Goal: Ask a question

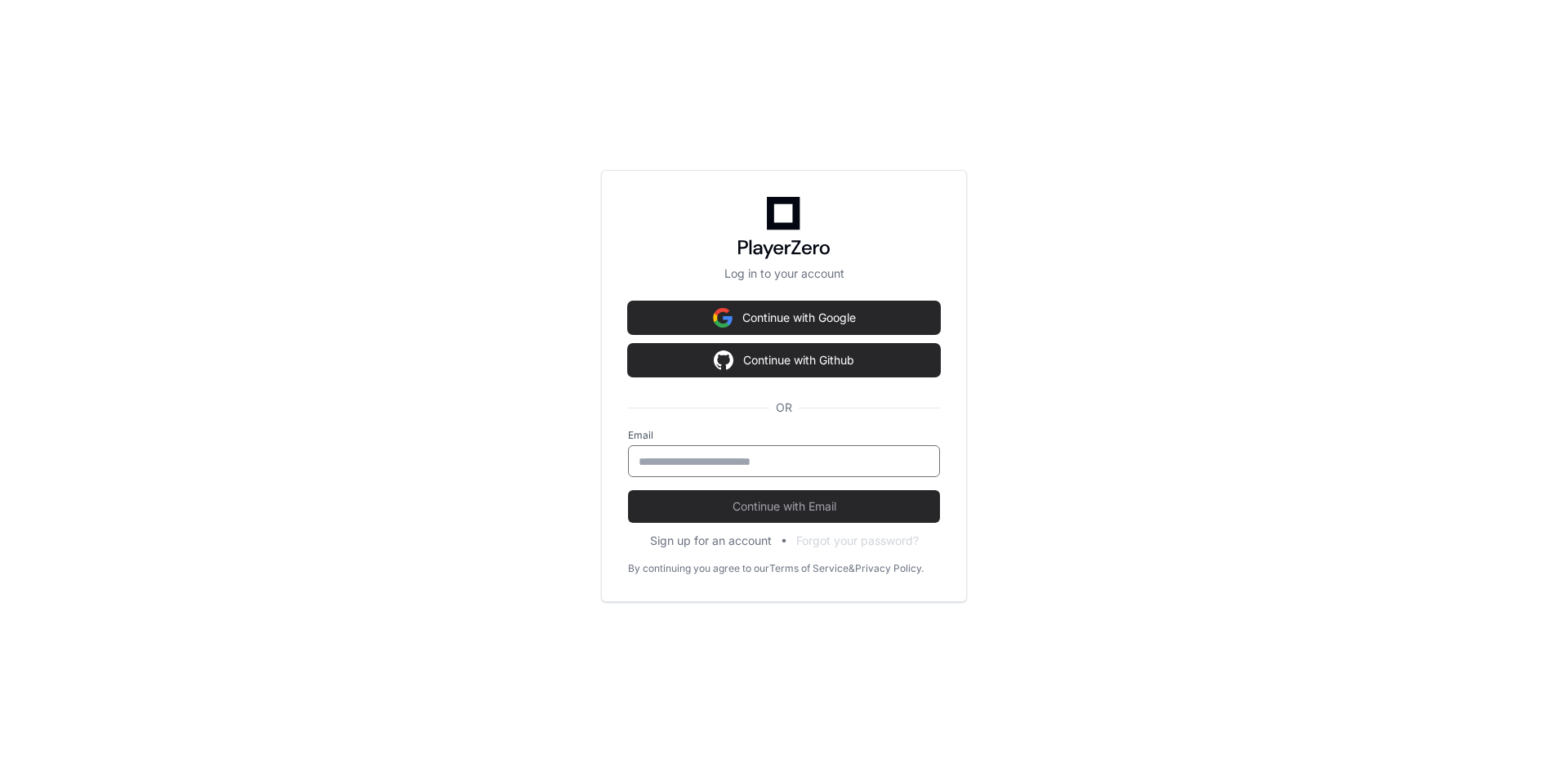
click at [705, 469] on input "email" at bounding box center [784, 462] width 291 height 17
type input "**********"
click at [628, 490] on button "Continue with Email" at bounding box center [784, 506] width 312 height 32
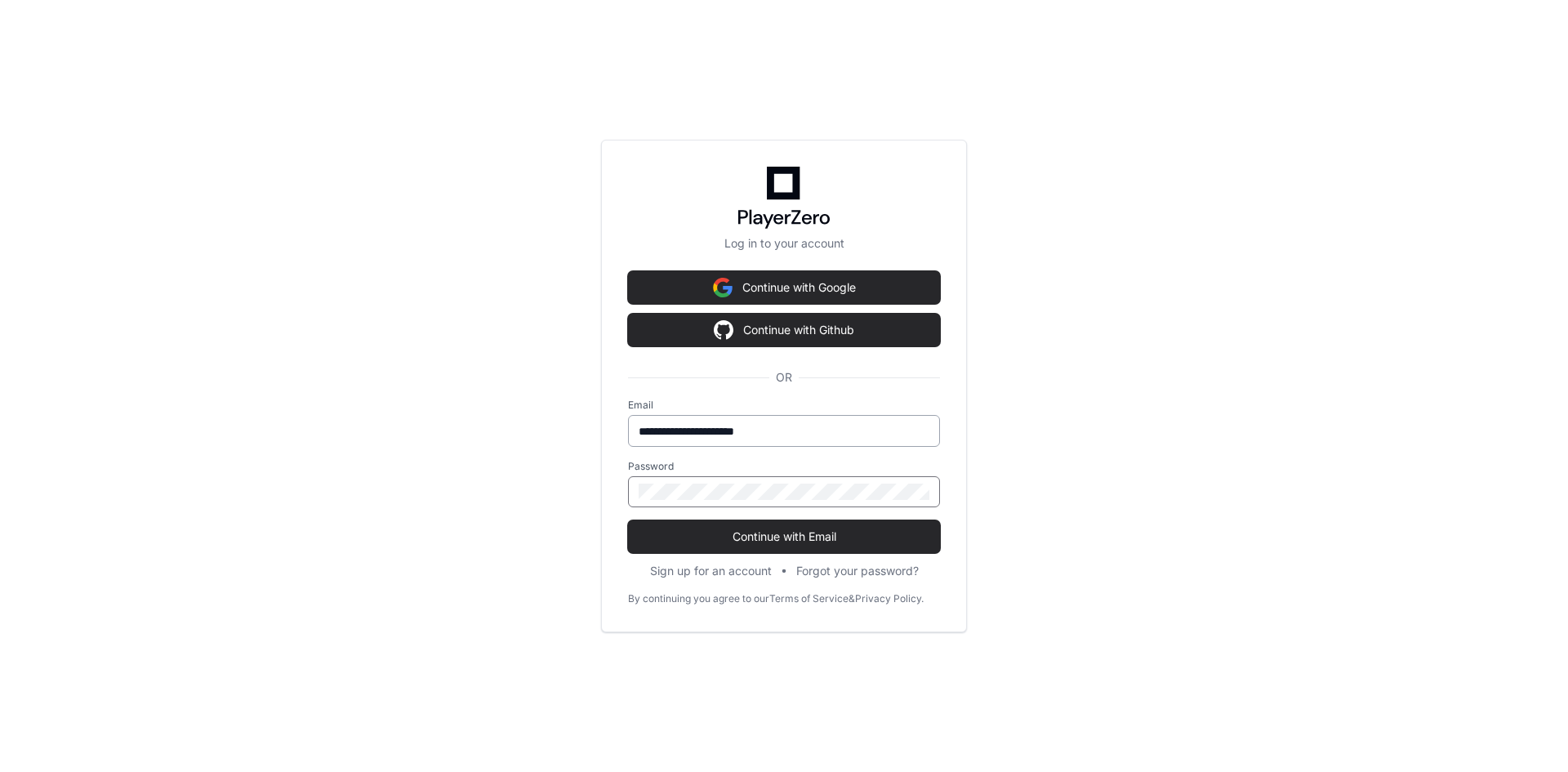
click at [628, 521] on button "Continue with Email" at bounding box center [784, 536] width 312 height 32
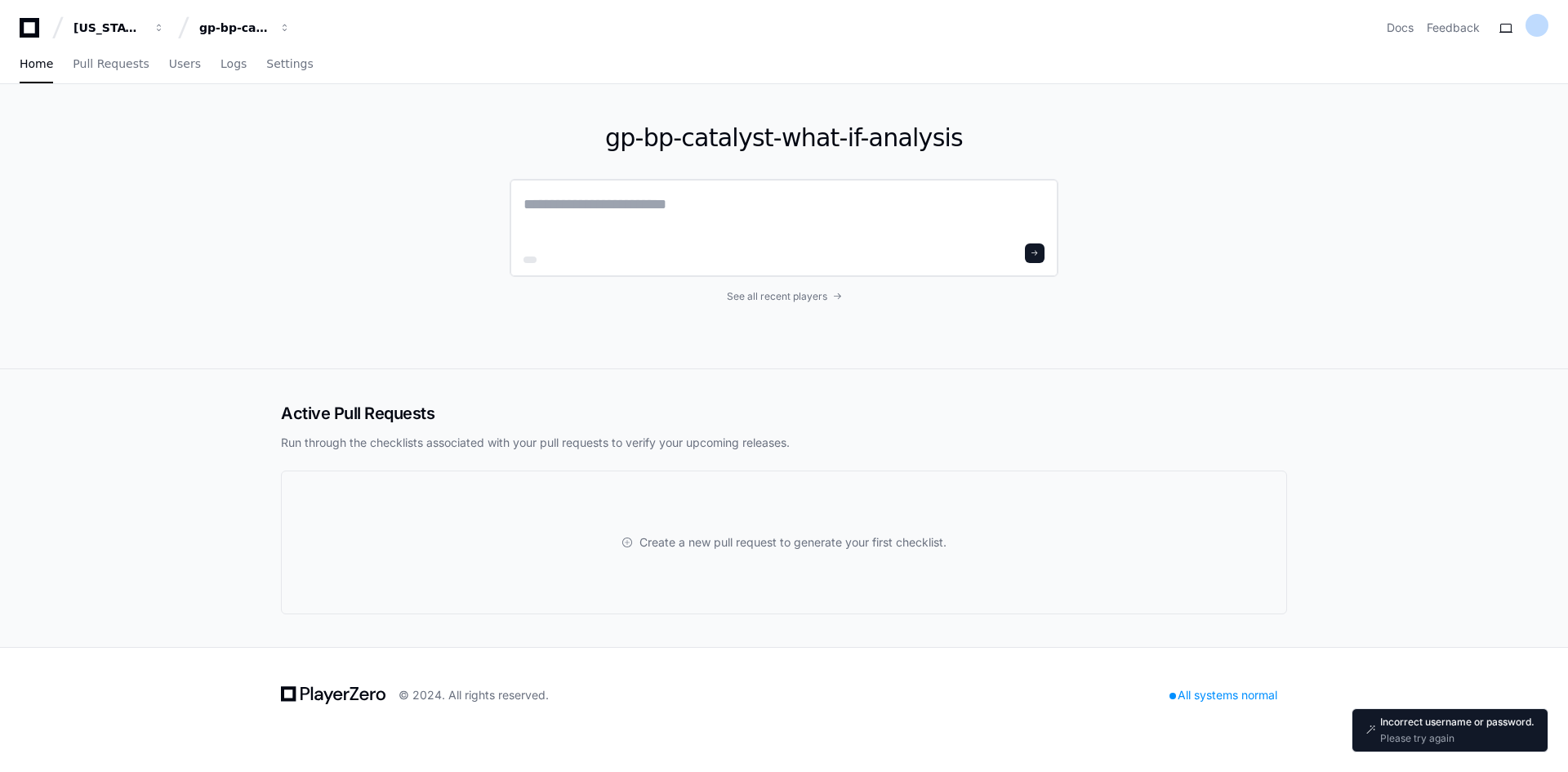
click at [686, 222] on textarea at bounding box center [784, 216] width 521 height 46
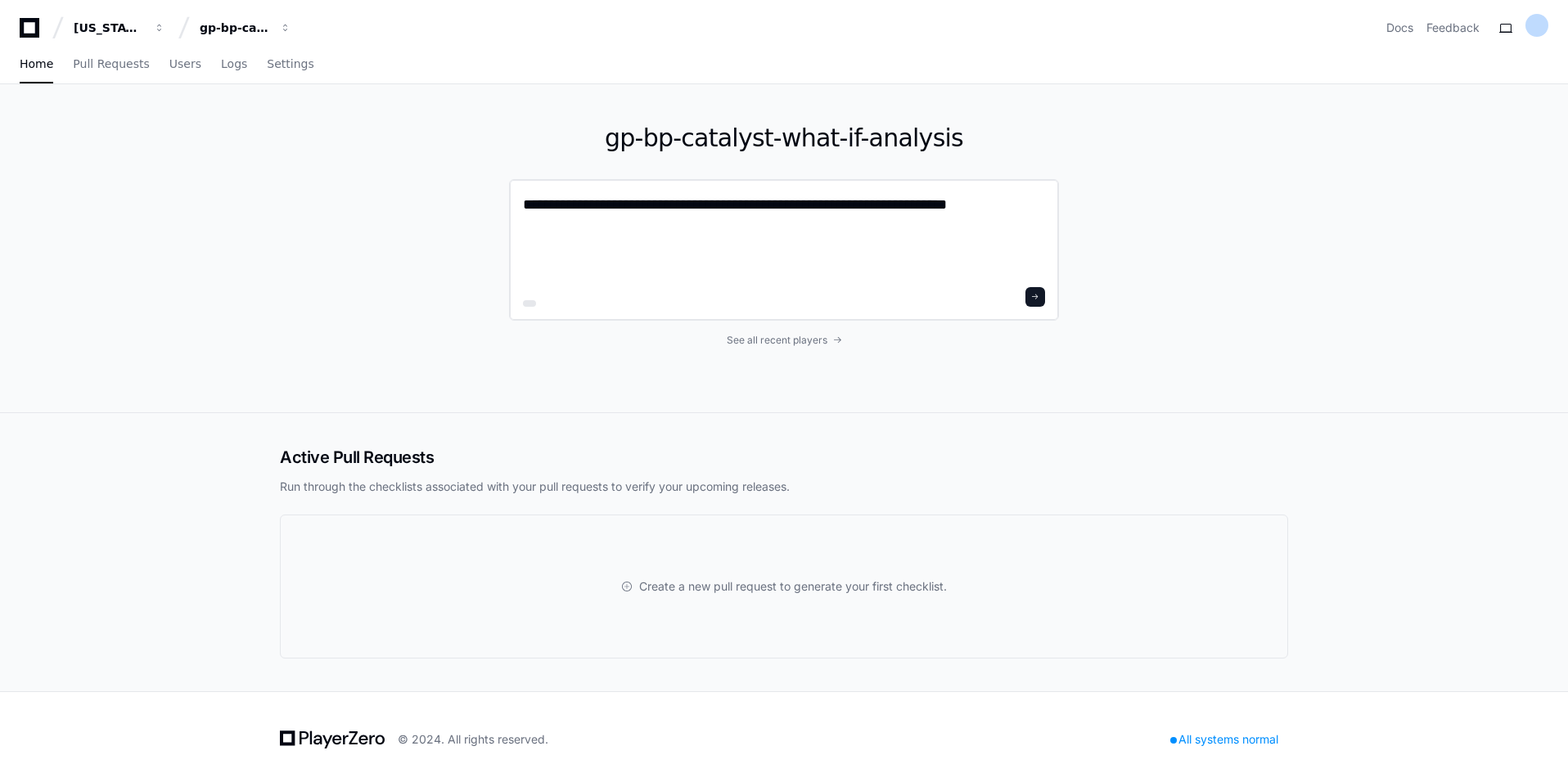
paste textarea "**********"
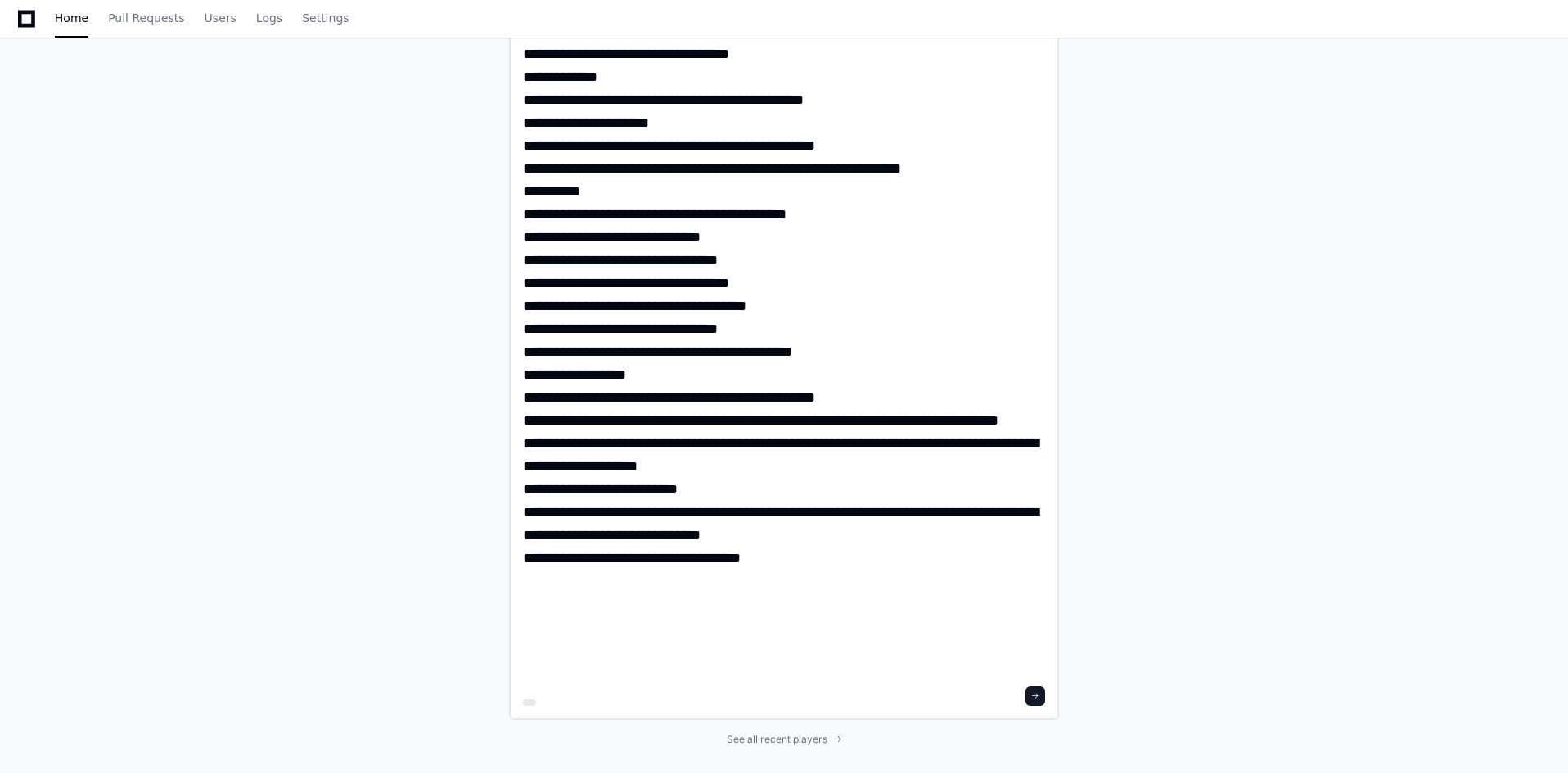
scroll to position [806, 0]
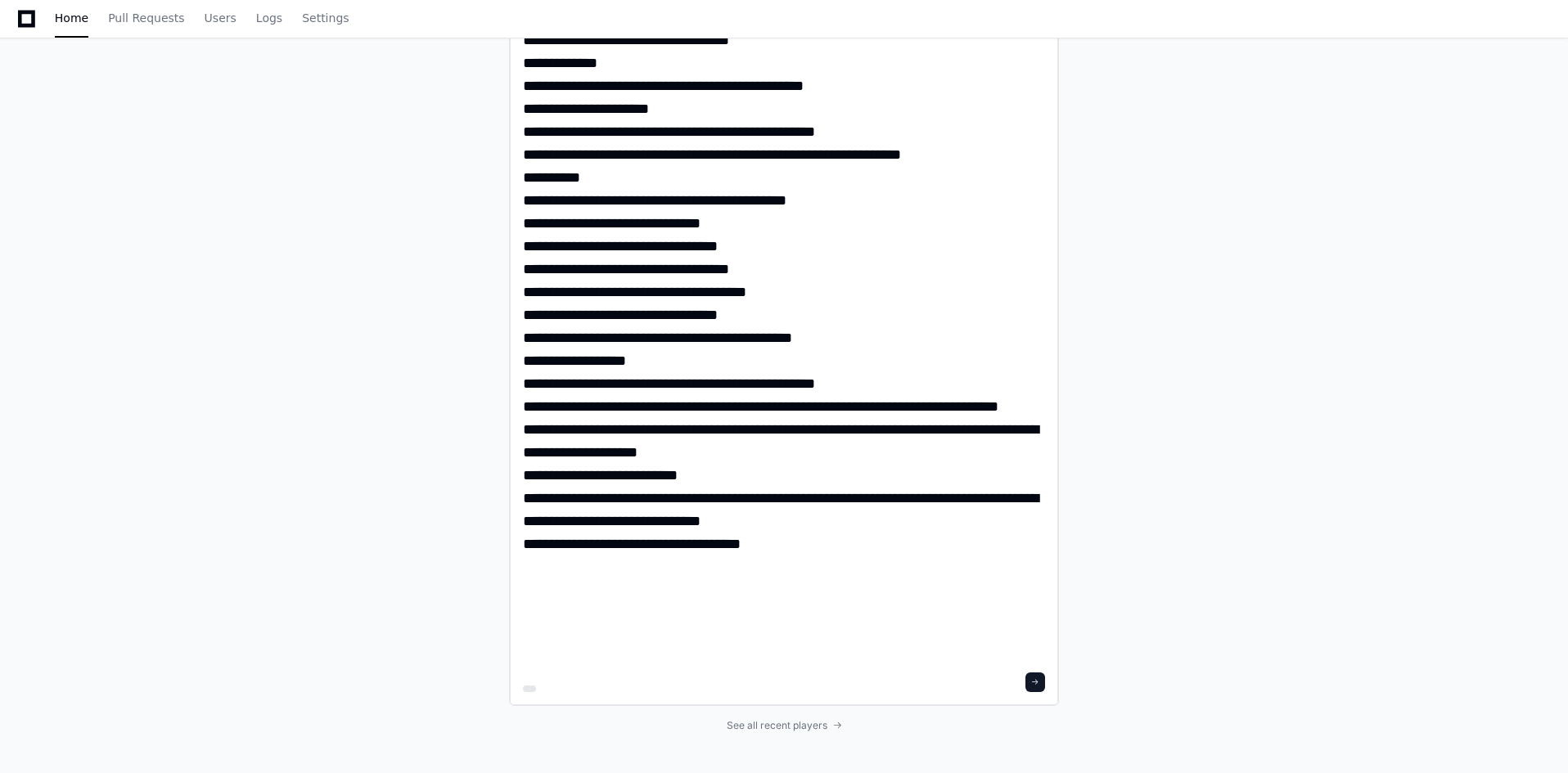
type textarea "**********"
click at [1037, 682] on span at bounding box center [1035, 682] width 8 height 8
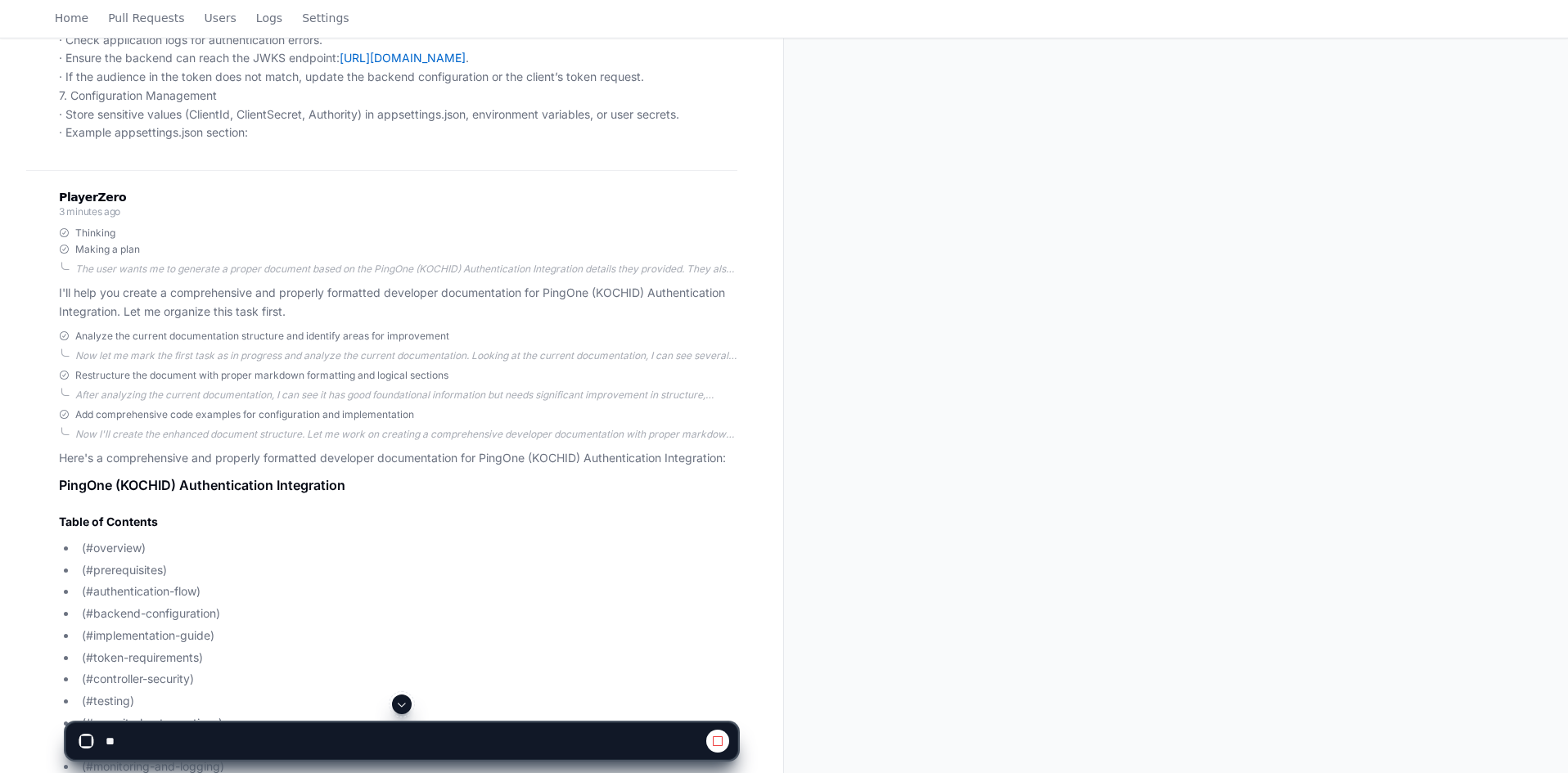
scroll to position [934, 0]
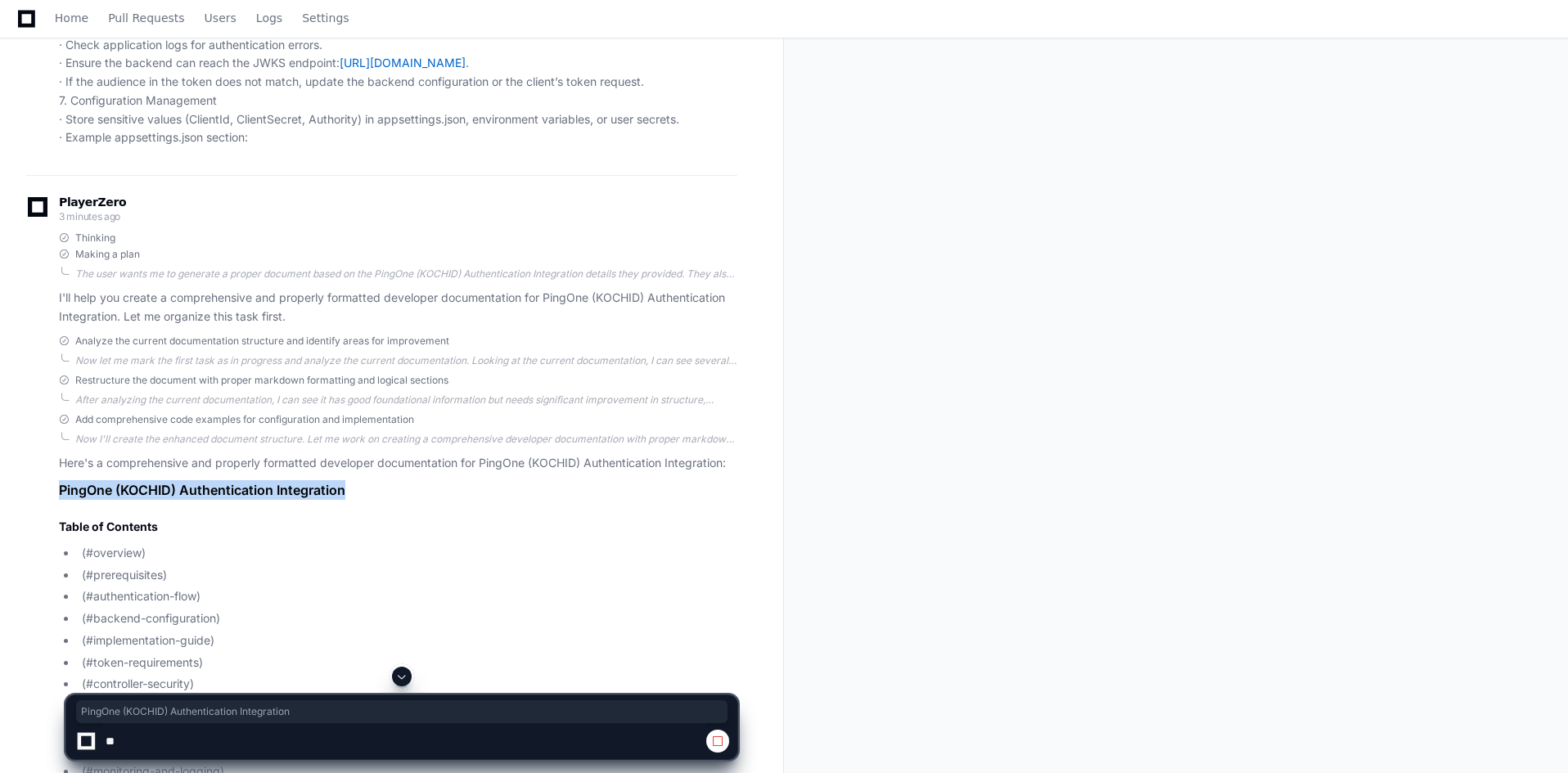
drag, startPoint x: 349, startPoint y: 487, endPoint x: 59, endPoint y: 484, distance: 290.0
click at [59, 484] on h1 "PingOne (KOCHID) Authentication Integration" at bounding box center [398, 490] width 678 height 19
copy h1 "PingOne (KOCHID) Authentication Integration"
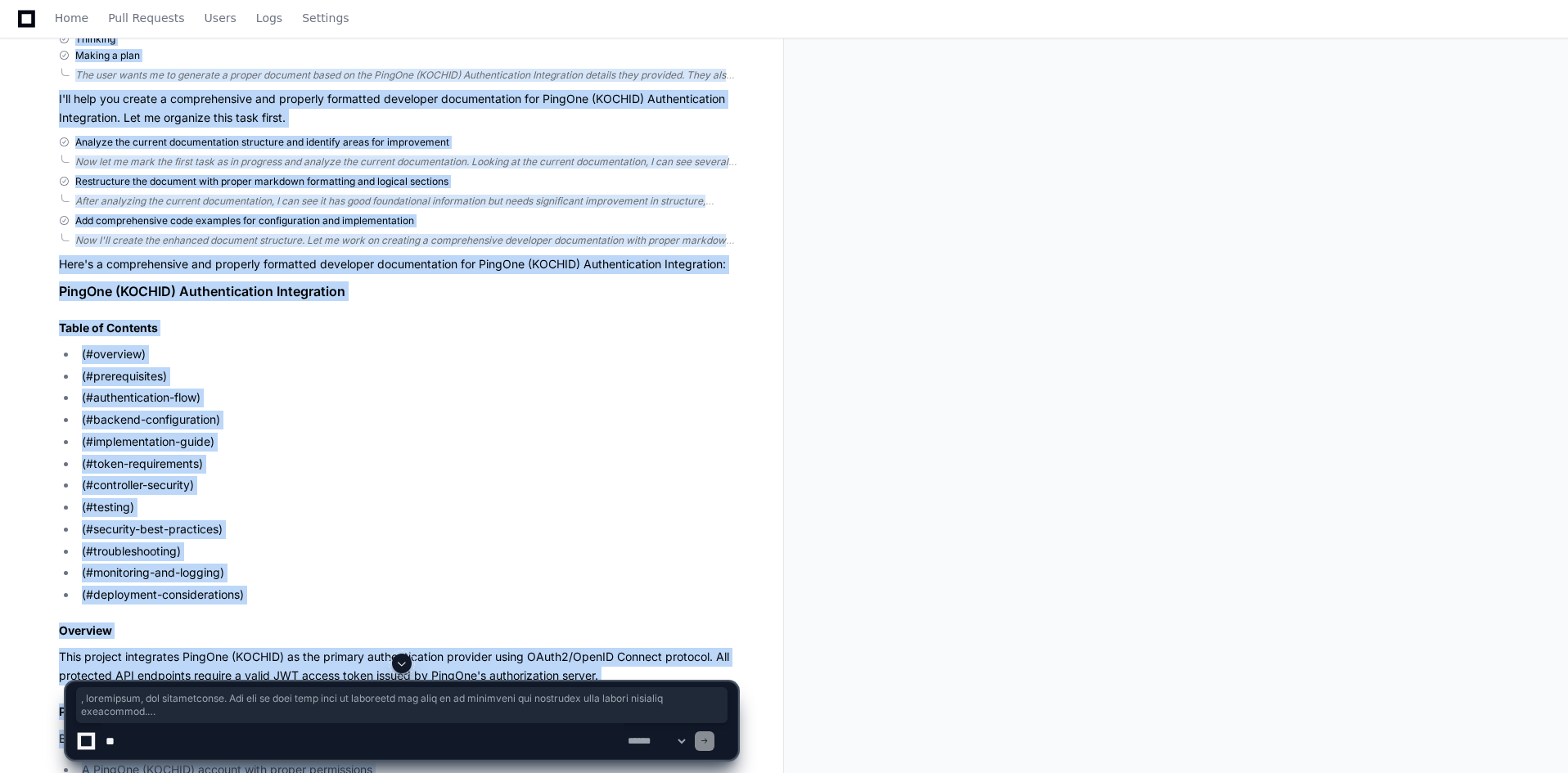
scroll to position [651, 0]
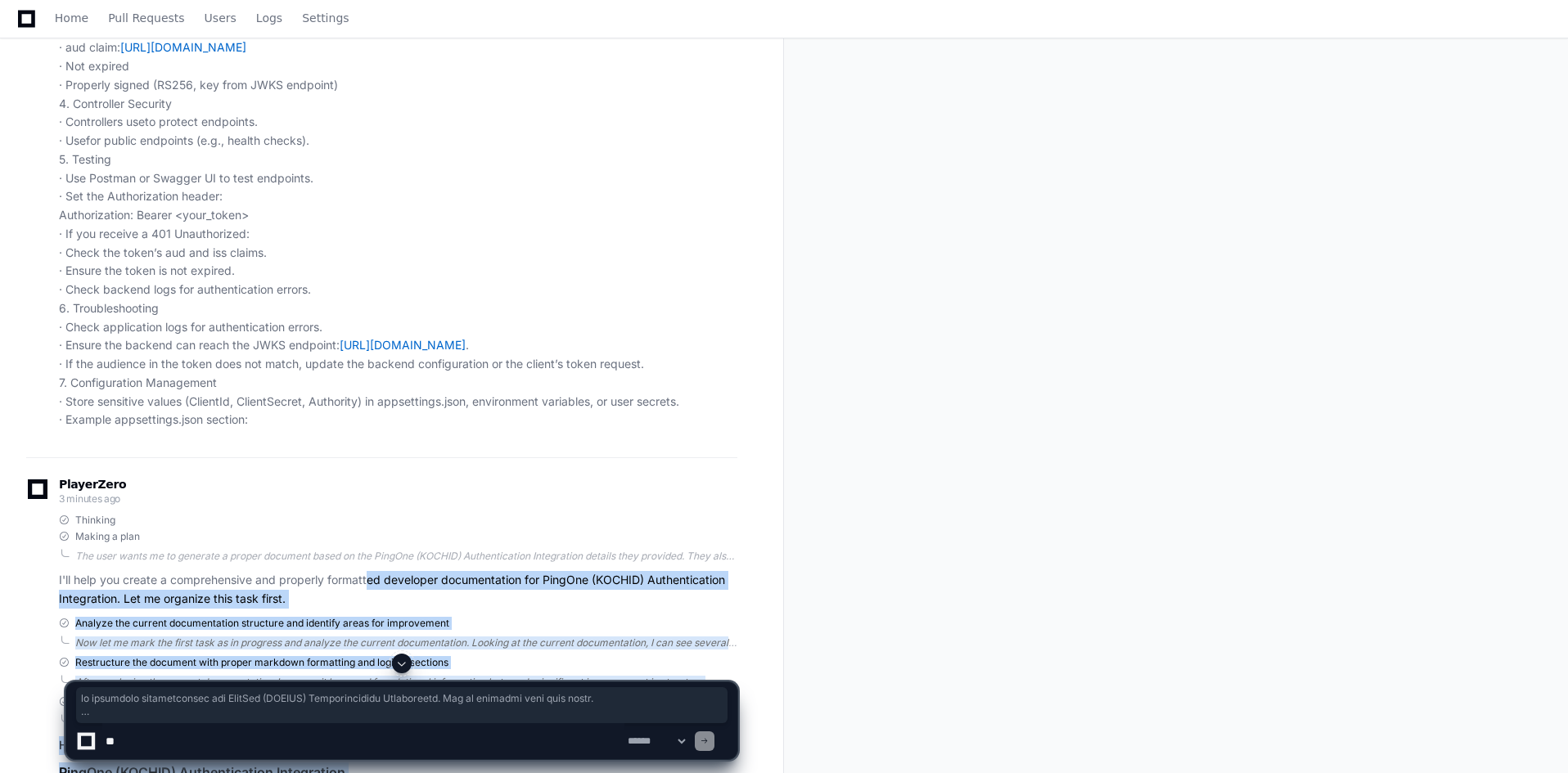
drag, startPoint x: 301, startPoint y: 483, endPoint x: 372, endPoint y: 580, distance: 120.2
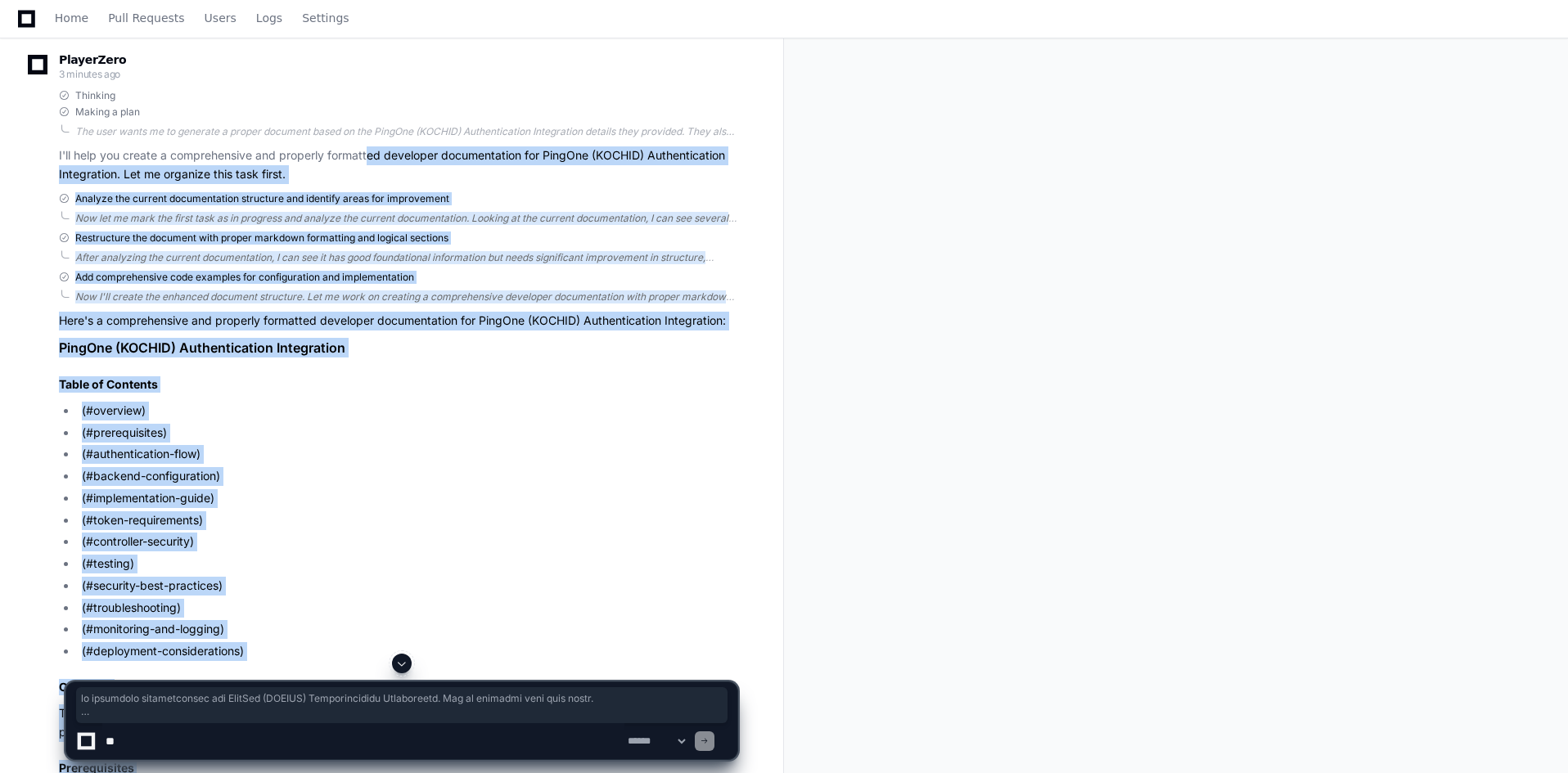
scroll to position [1076, 0]
click at [59, 346] on h1 "PingOne (KOCHID) Authentication Integration" at bounding box center [398, 346] width 678 height 19
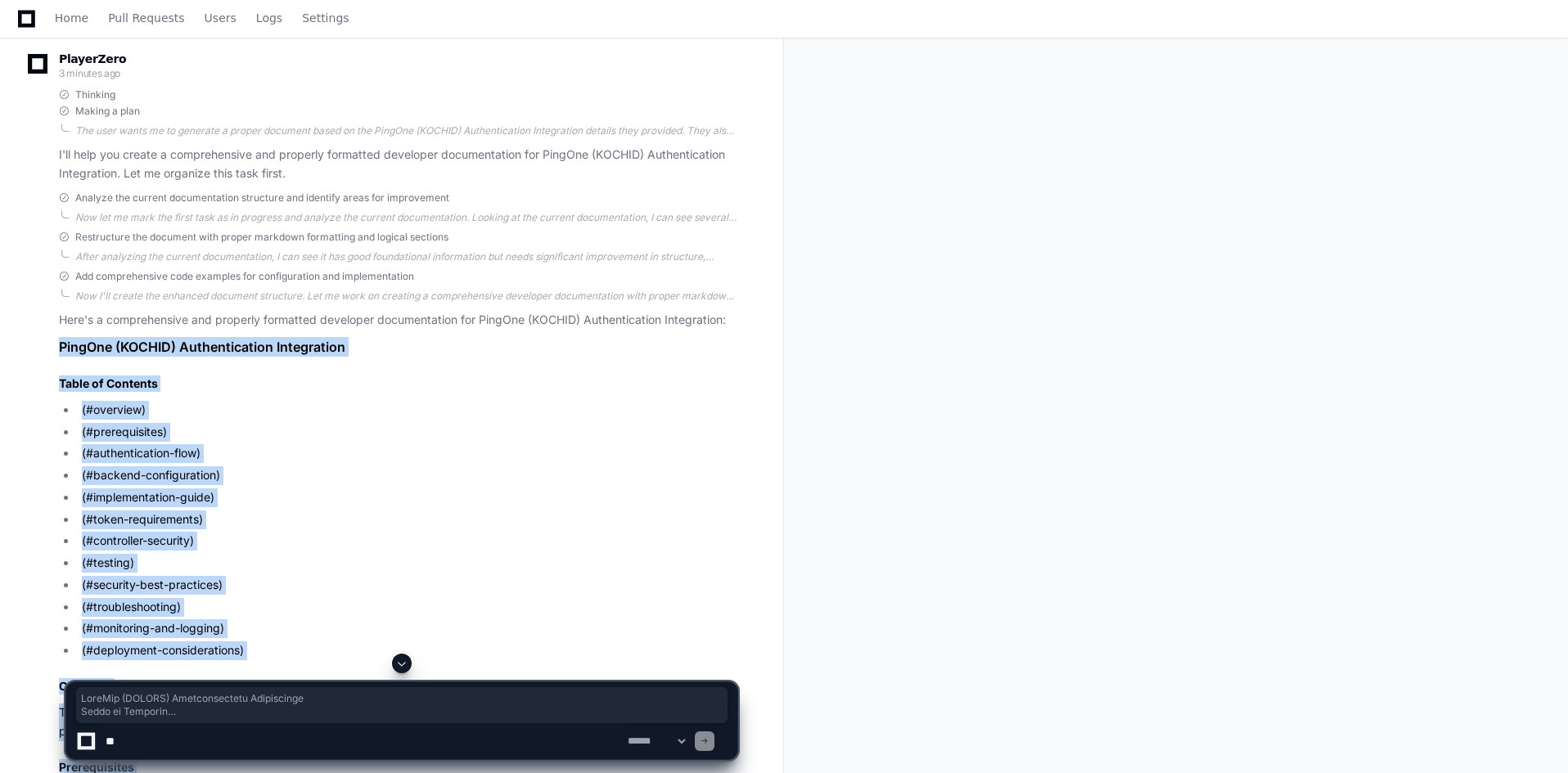
copy div "PingOne (KOCHID) Authentication Integration Table of Contents (#overview) (#pre…"
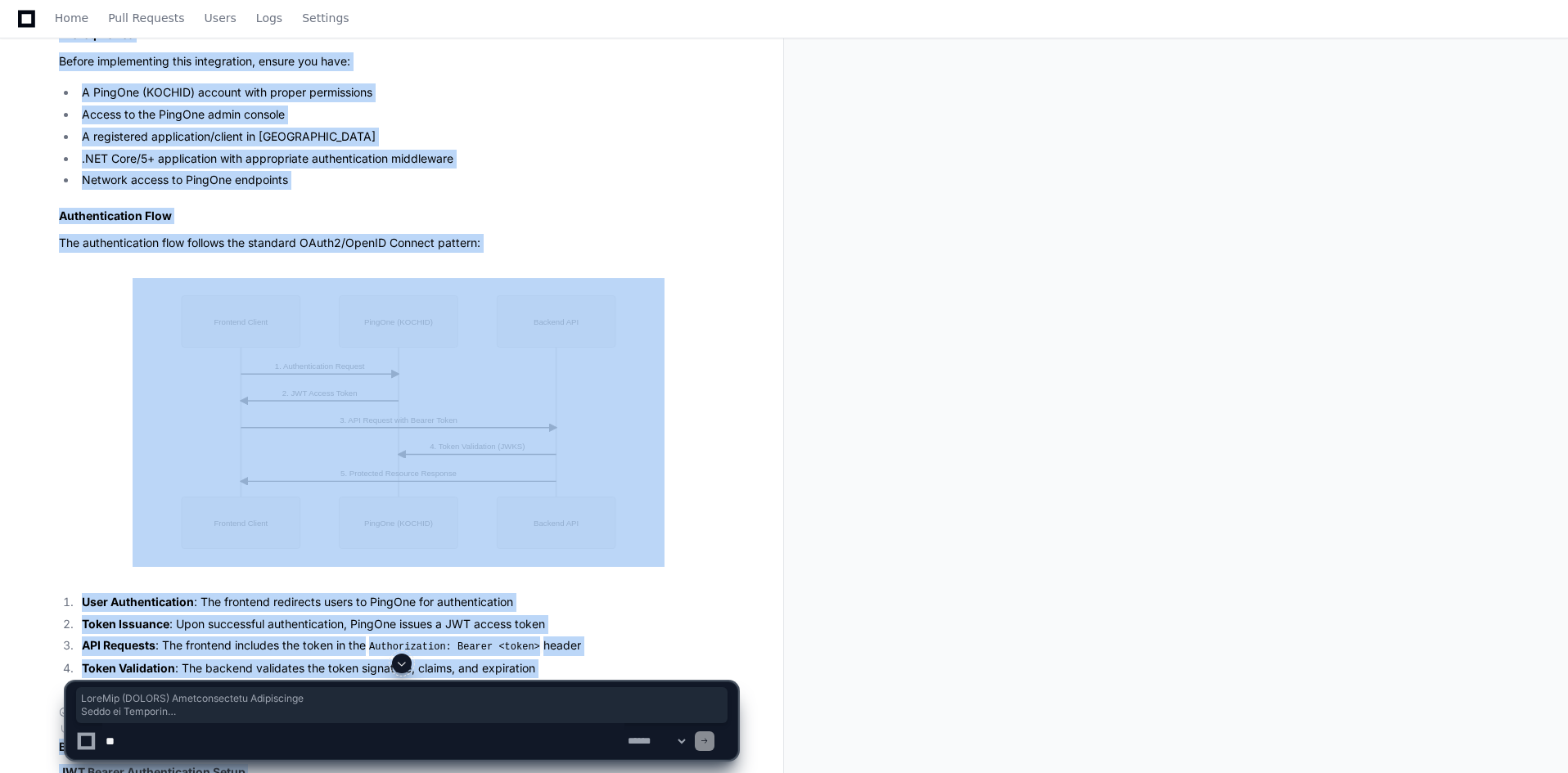
scroll to position [1811, 0]
click at [537, 446] on img at bounding box center [399, 422] width 532 height 288
click at [656, 288] on button at bounding box center [652, 290] width 25 height 25
click at [656, 291] on button at bounding box center [652, 290] width 25 height 25
click at [626, 287] on button at bounding box center [628, 290] width 25 height 25
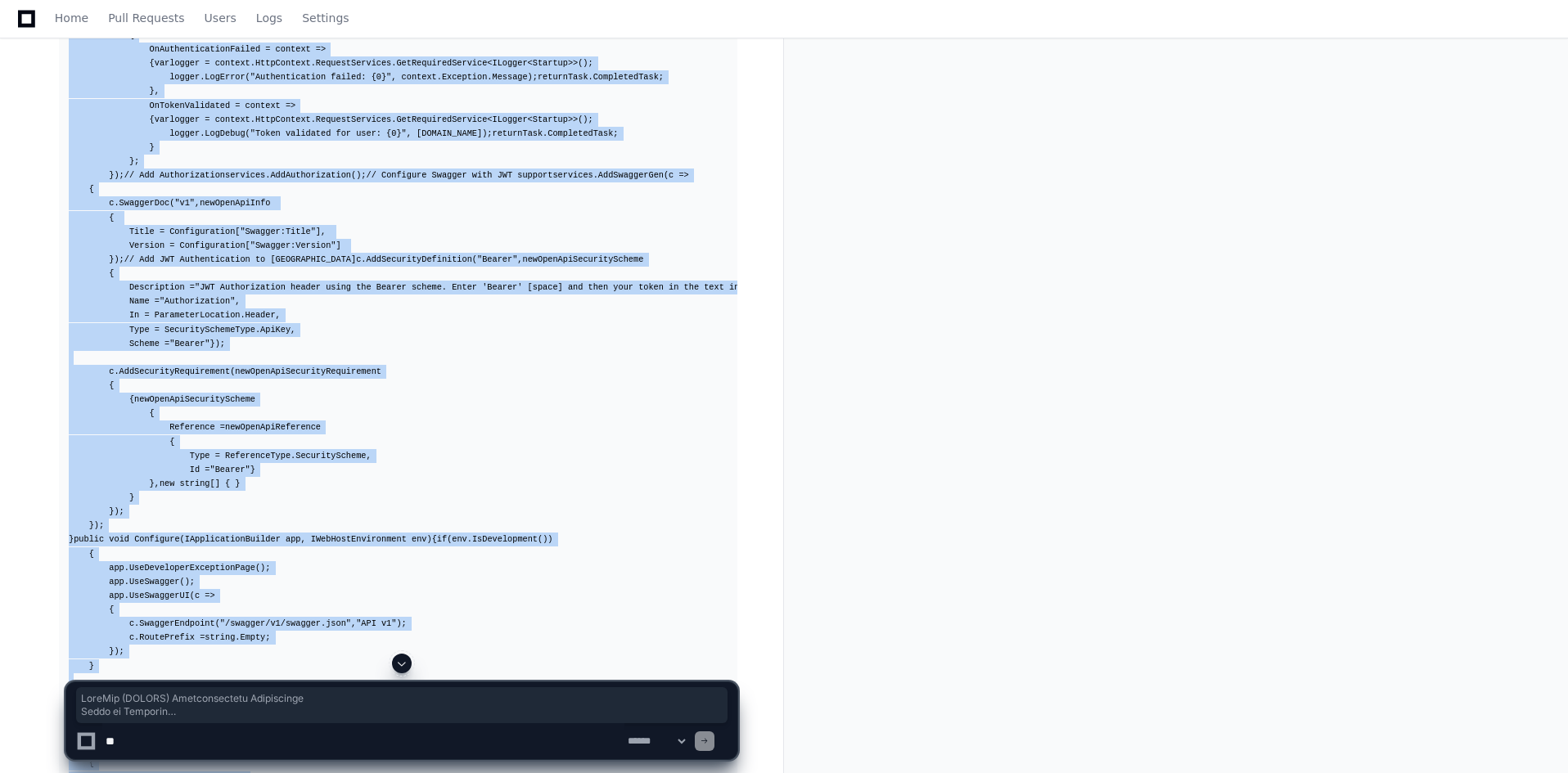
scroll to position [3226, 0]
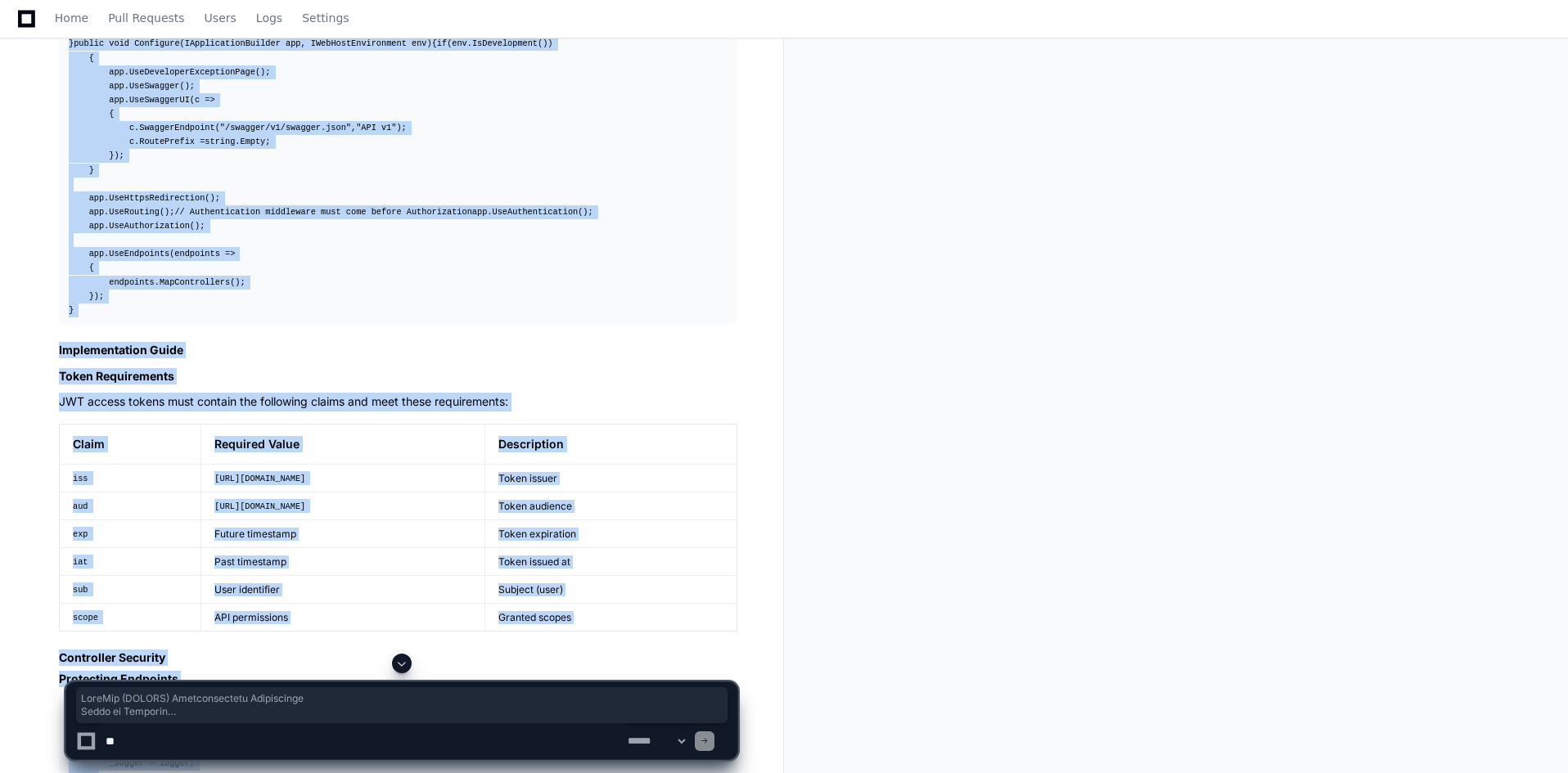
click at [398, 661] on span at bounding box center [401, 663] width 13 height 13
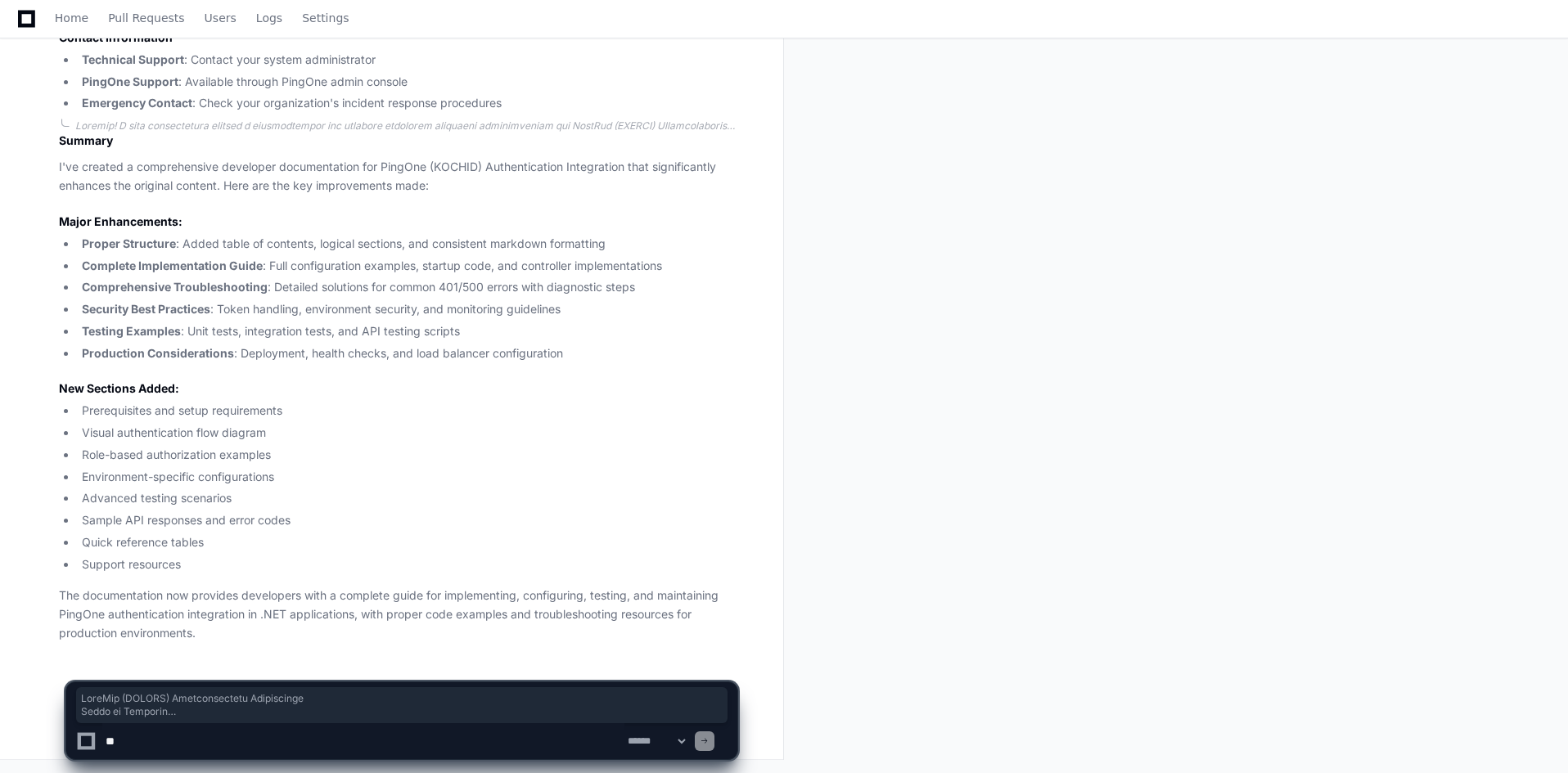
scroll to position [13604, 0]
